Goal: Find specific page/section: Find specific page/section

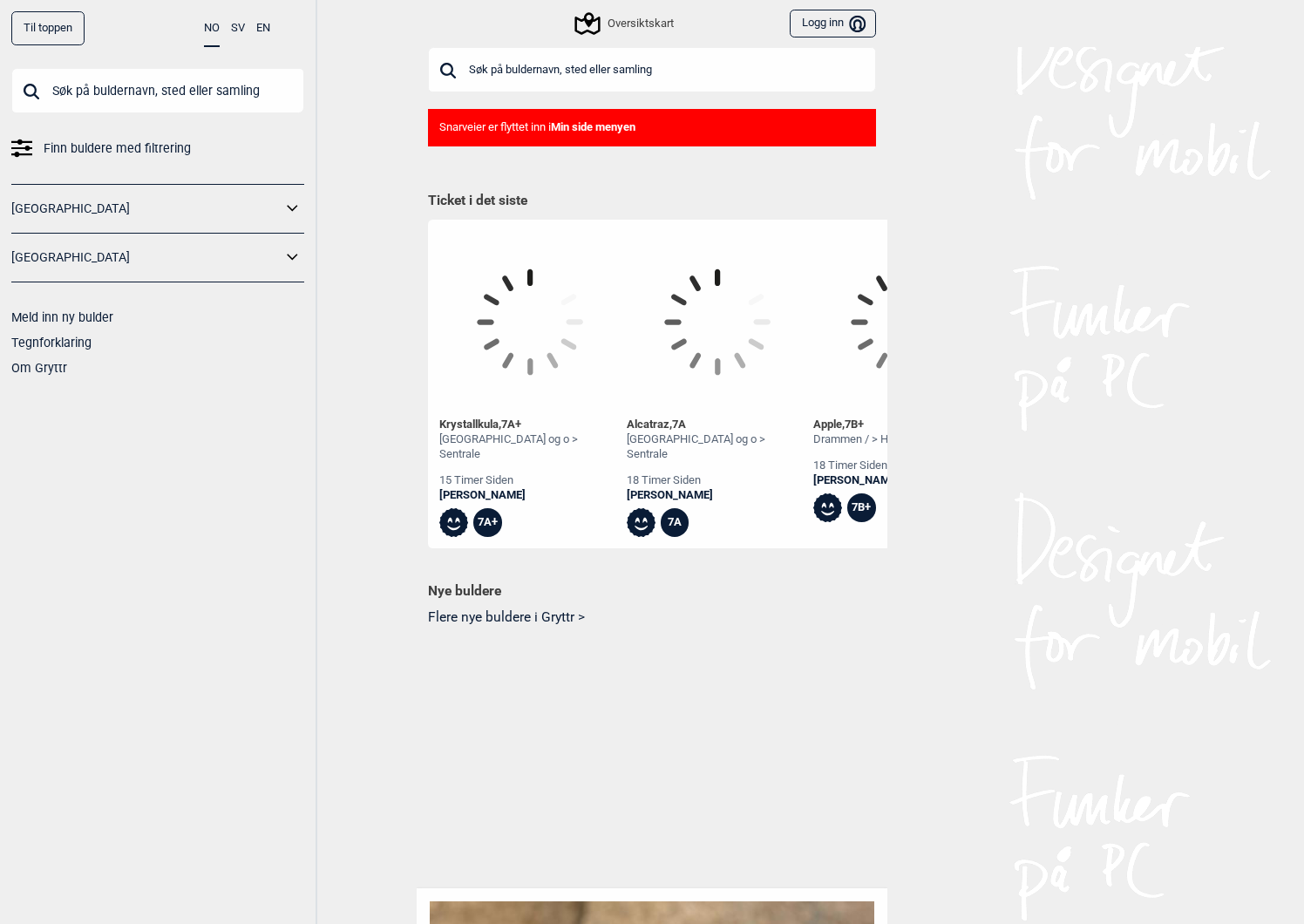
click at [494, 58] on input "text" at bounding box center [652, 70] width 448 height 46
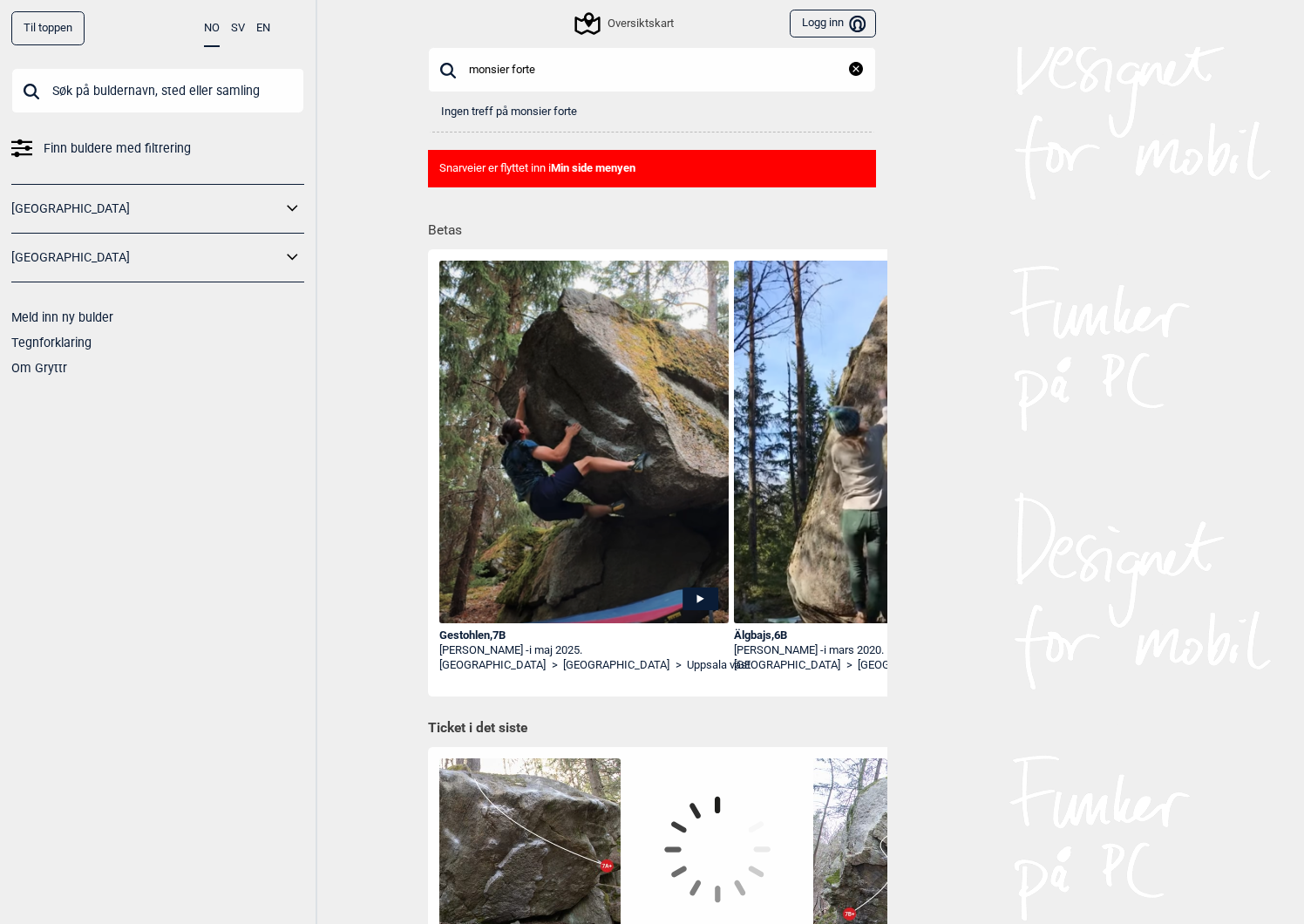
drag, startPoint x: 549, startPoint y: 78, endPoint x: 468, endPoint y: 75, distance: 81.1
click at [468, 75] on input "monsier forte" at bounding box center [652, 70] width 448 height 46
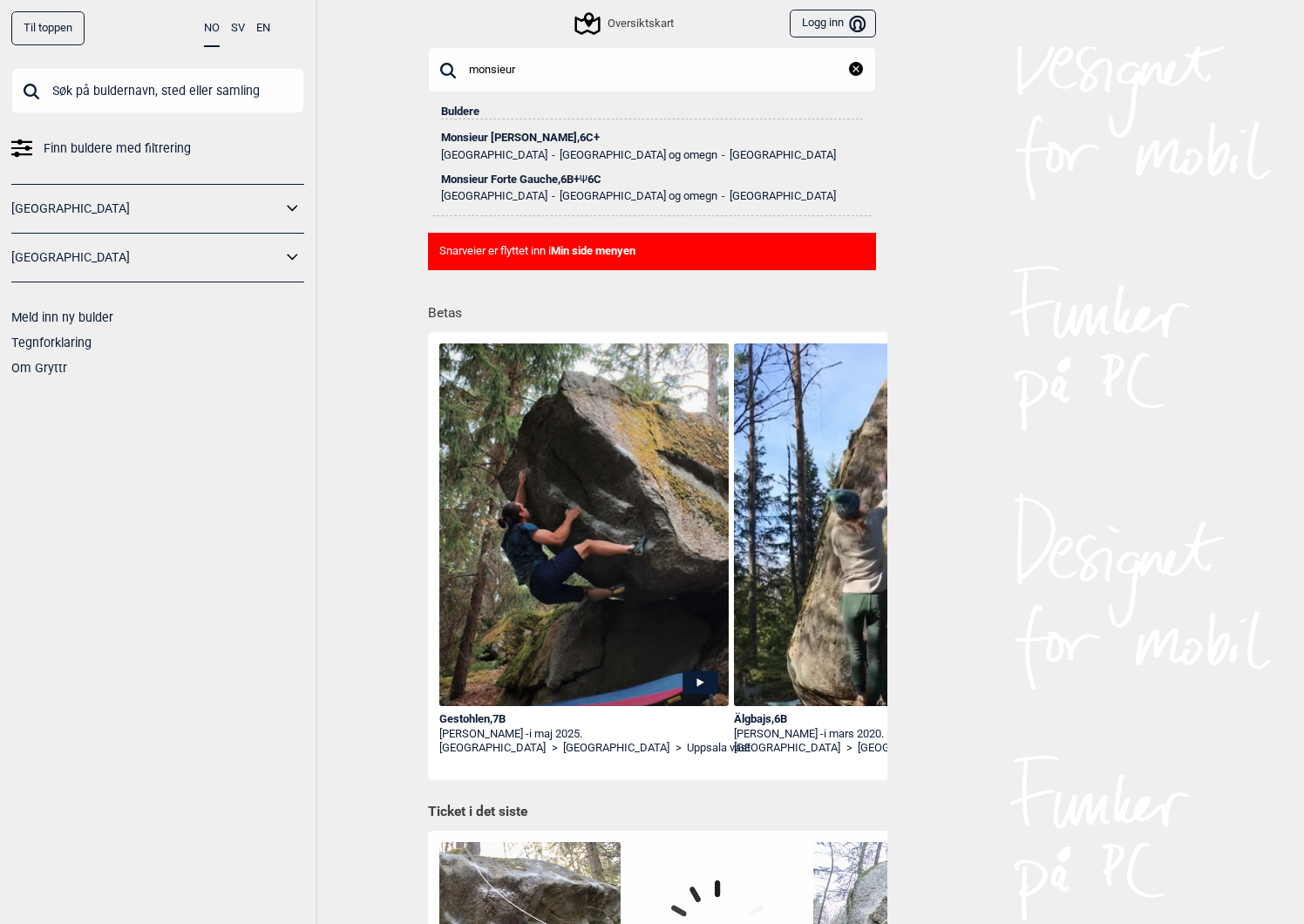
type input "monsieur"
click at [529, 178] on div "Monsieur [PERSON_NAME] , 6B+ Ψ 6C" at bounding box center [652, 179] width 422 height 12
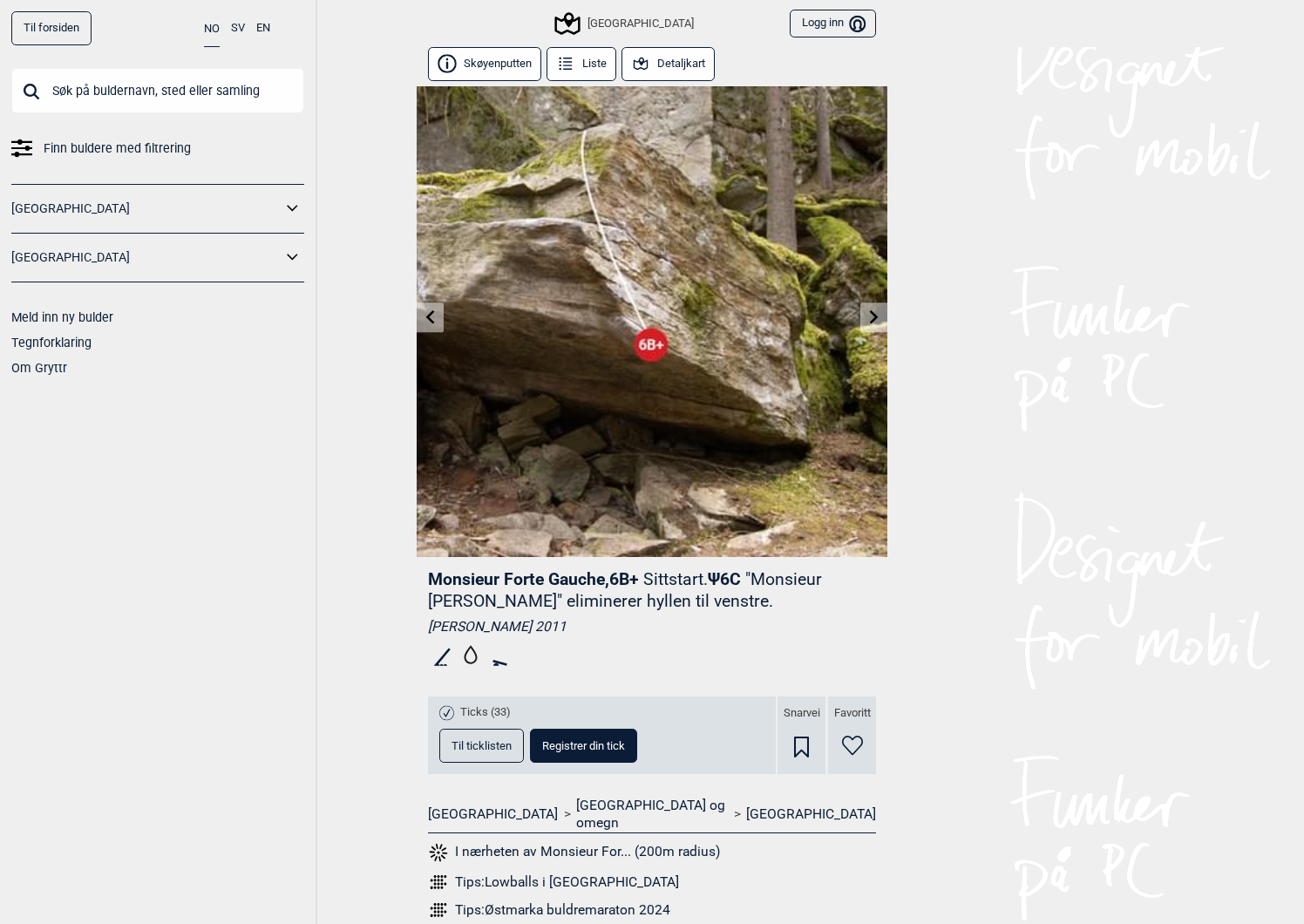
click at [569, 578] on span "Monsieur [PERSON_NAME] , 6B+" at bounding box center [533, 579] width 211 height 20
